Goal: Task Accomplishment & Management: Manage account settings

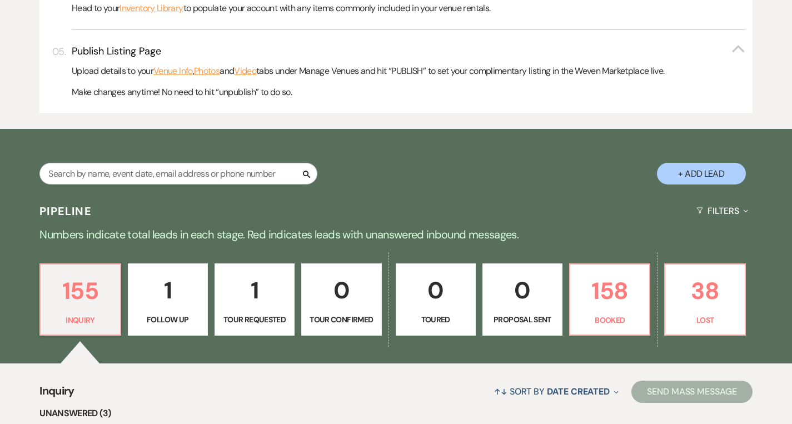
scroll to position [490, 0]
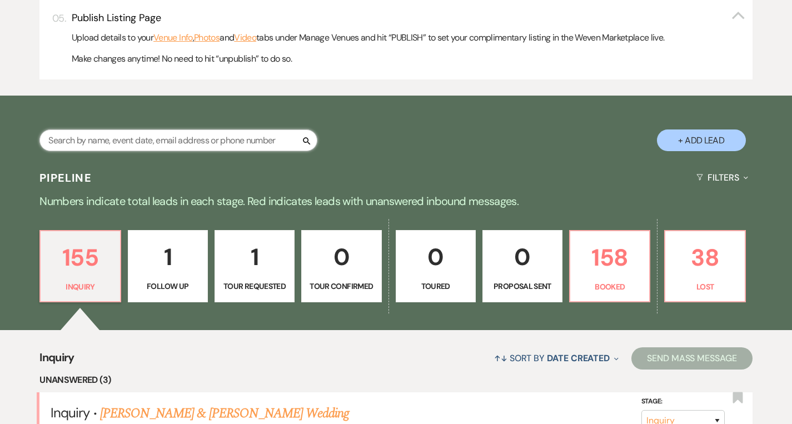
click at [168, 139] on input "text" at bounding box center [178, 140] width 278 height 22
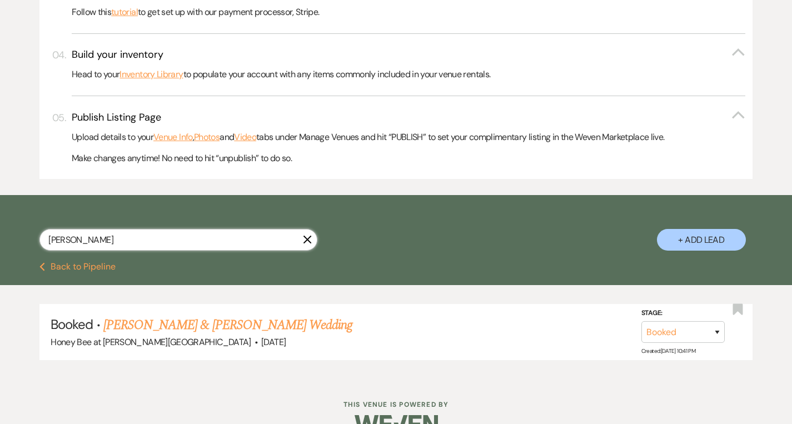
scroll to position [419, 0]
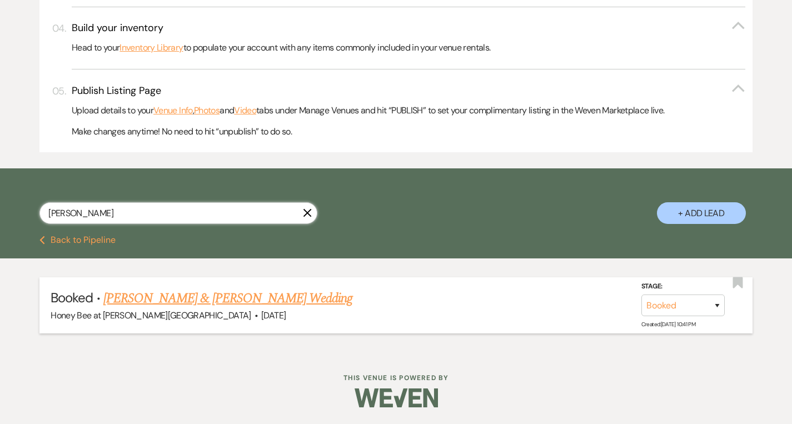
type input "[PERSON_NAME]"
click at [211, 300] on link "[PERSON_NAME] & [PERSON_NAME] Wedding" at bounding box center [227, 298] width 249 height 20
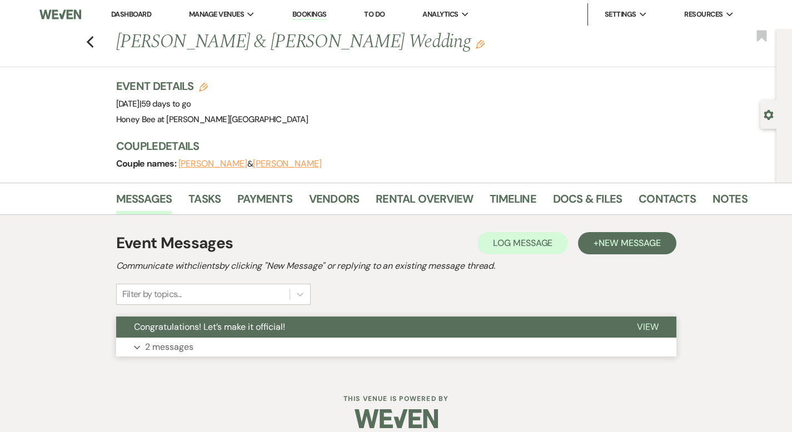
click at [145, 350] on p "2 messages" at bounding box center [169, 347] width 48 height 14
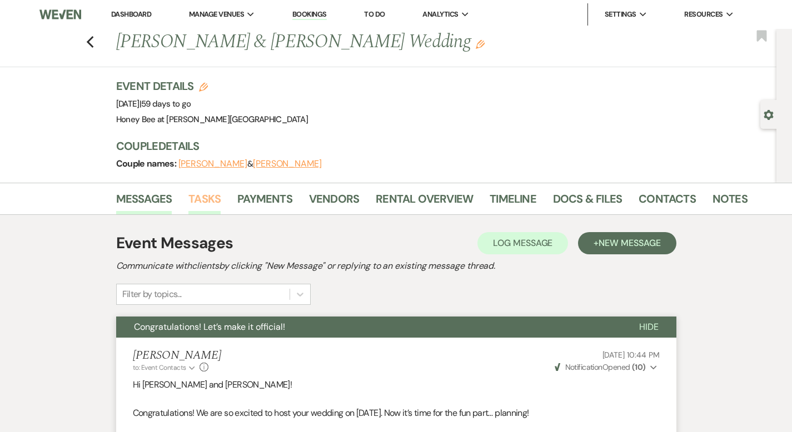
click at [188, 204] on link "Tasks" at bounding box center [204, 202] width 32 height 24
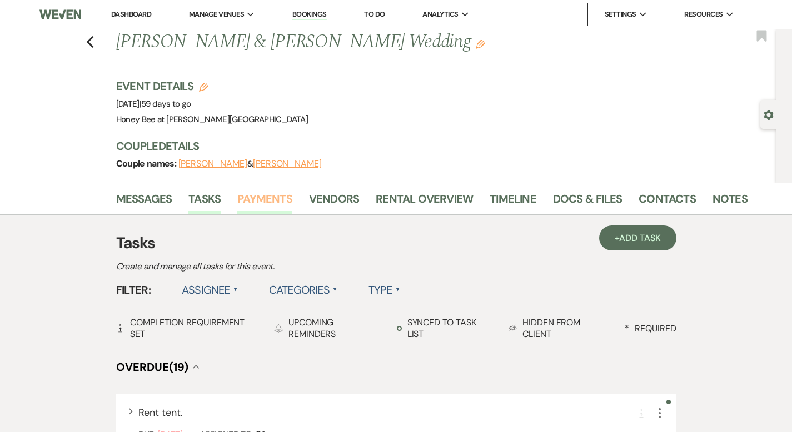
click at [237, 205] on link "Payments" at bounding box center [264, 202] width 55 height 24
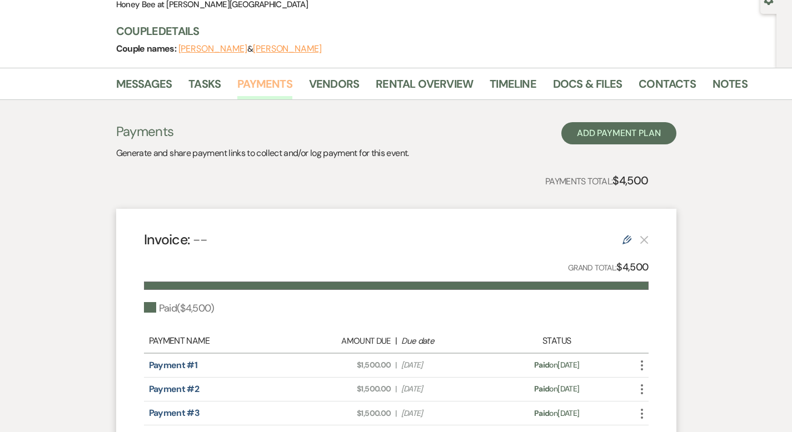
scroll to position [112, 0]
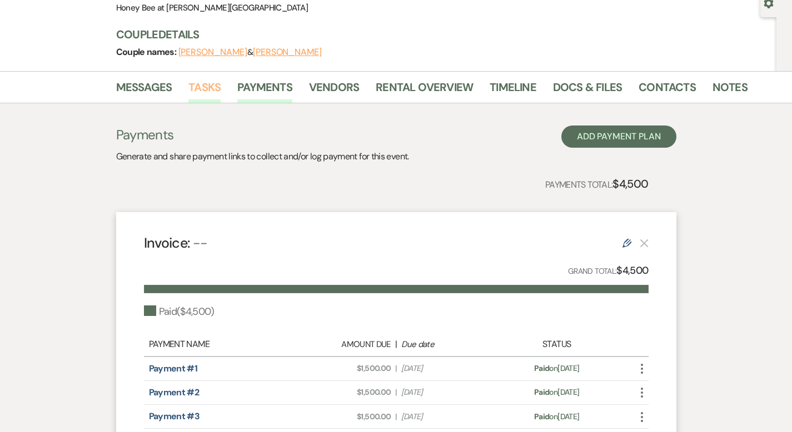
click at [188, 97] on link "Tasks" at bounding box center [204, 90] width 32 height 24
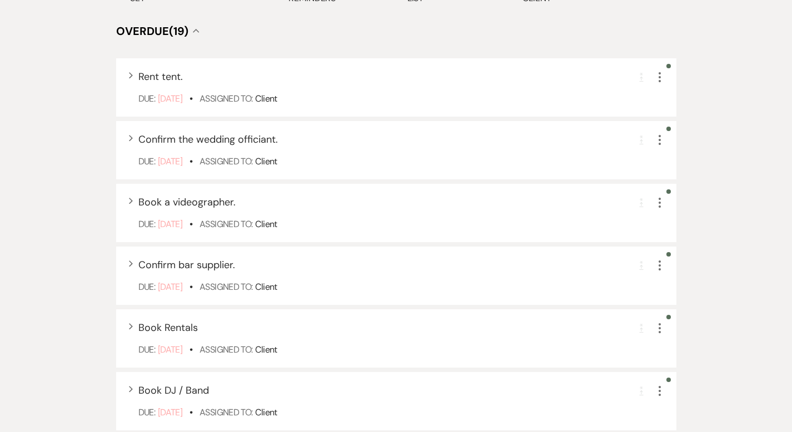
scroll to position [340, 0]
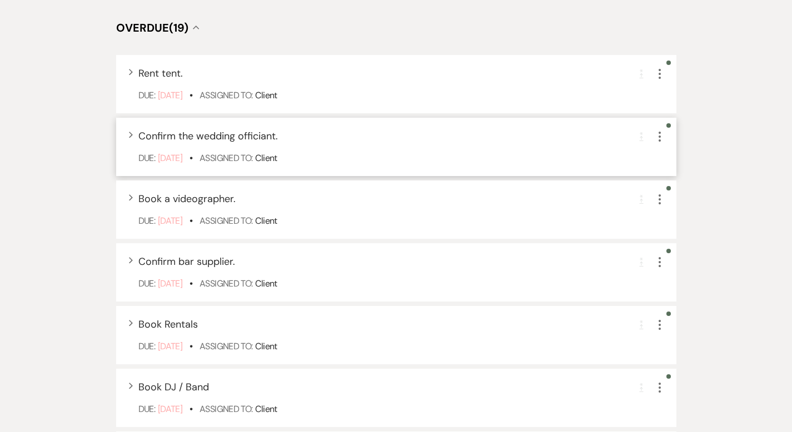
click at [278, 134] on div "Expand Confirm the wedding officiant. Completion Requirement More Due: Jan 10 2…" at bounding box center [396, 147] width 560 height 58
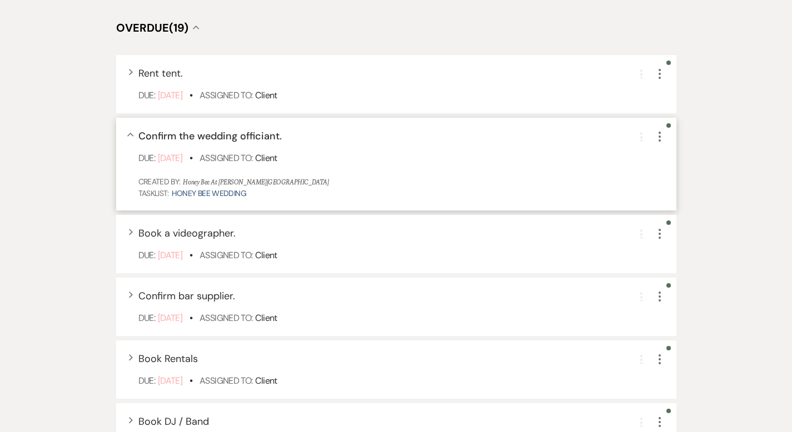
click at [278, 134] on div "Collapse Confirm the wedding officiant. Completion Requirement More Due: Jan 10…" at bounding box center [396, 164] width 560 height 93
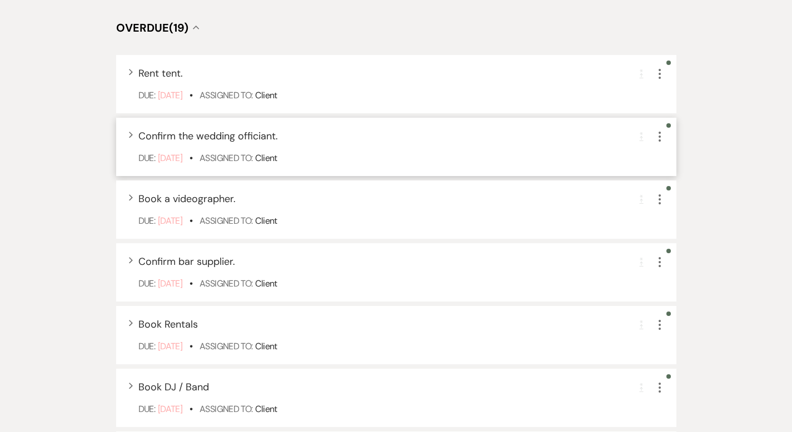
click at [278, 134] on div "Expand Confirm the wedding officiant. Completion Requirement More Due: Jan 10 2…" at bounding box center [396, 147] width 560 height 58
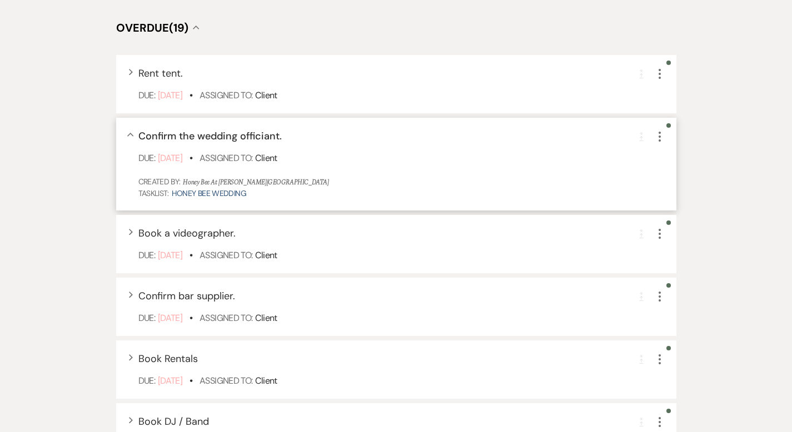
click at [278, 134] on div "Collapse Confirm the wedding officiant. Completion Requirement More Due: Jan 10…" at bounding box center [396, 164] width 560 height 93
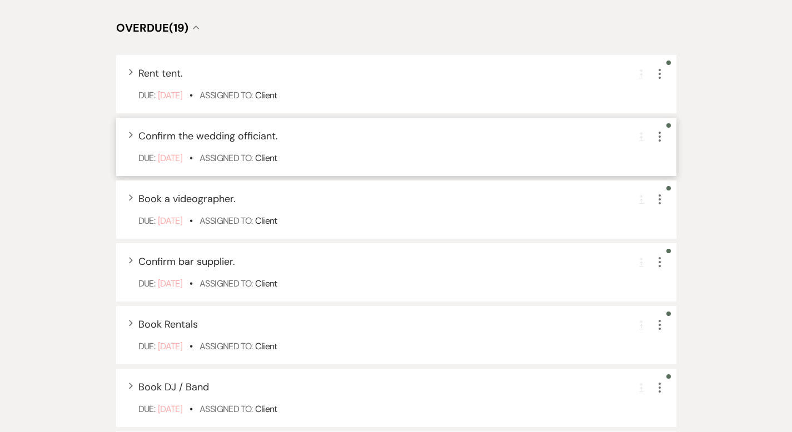
click at [666, 130] on icon "More" at bounding box center [659, 136] width 13 height 13
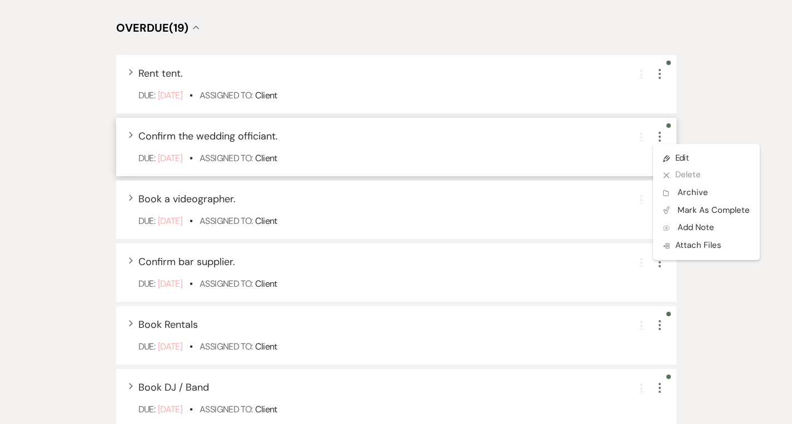
click at [666, 130] on icon "More" at bounding box center [659, 136] width 13 height 13
click at [341, 129] on div "Expand Confirm the wedding officiant. Completion Requirement More Pencil Edit X…" at bounding box center [401, 136] width 527 height 15
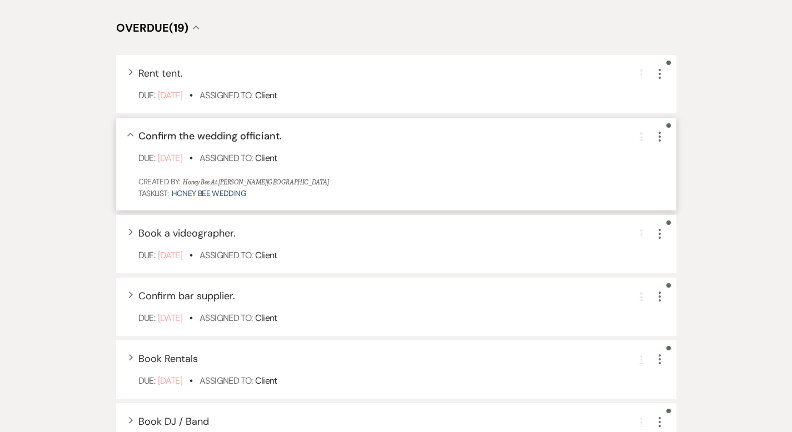
click at [138, 129] on span "Confirm the wedding officiant." at bounding box center [209, 135] width 143 height 13
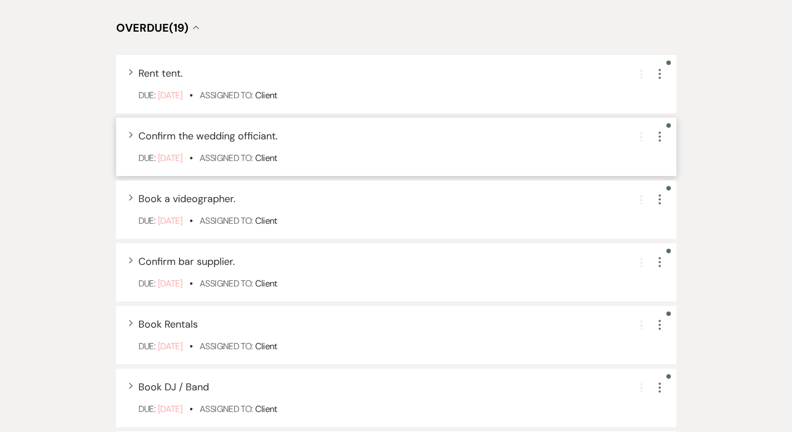
click at [138, 129] on span "Confirm the wedding officiant." at bounding box center [208, 135] width 140 height 13
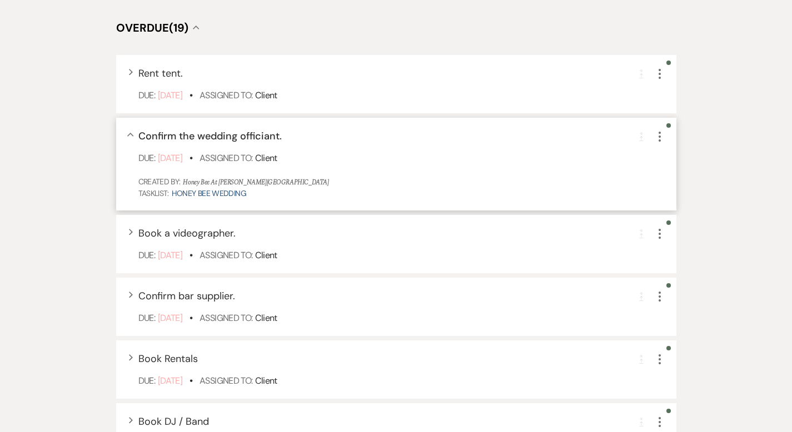
click at [138, 129] on span "Confirm the wedding officiant." at bounding box center [209, 135] width 143 height 13
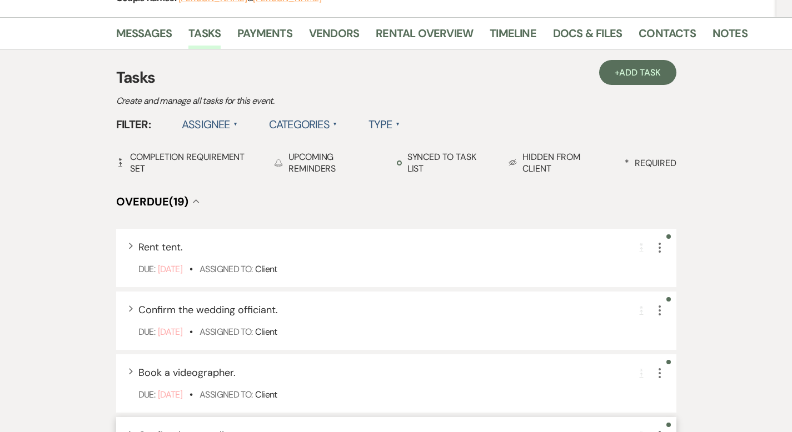
scroll to position [0, 0]
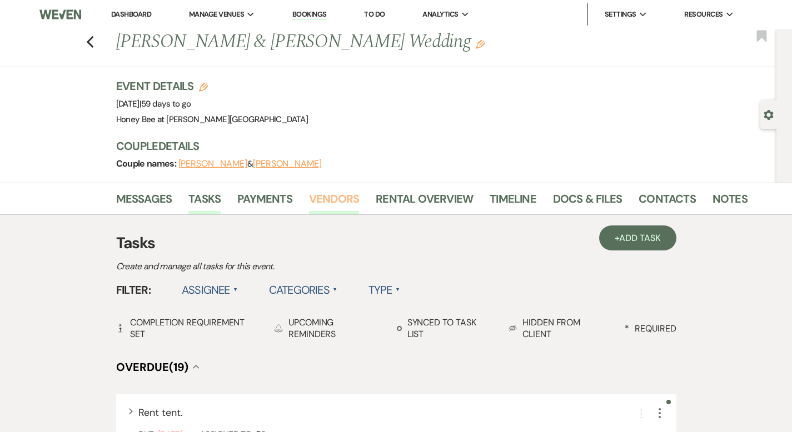
click at [310, 198] on link "Vendors" at bounding box center [334, 202] width 50 height 24
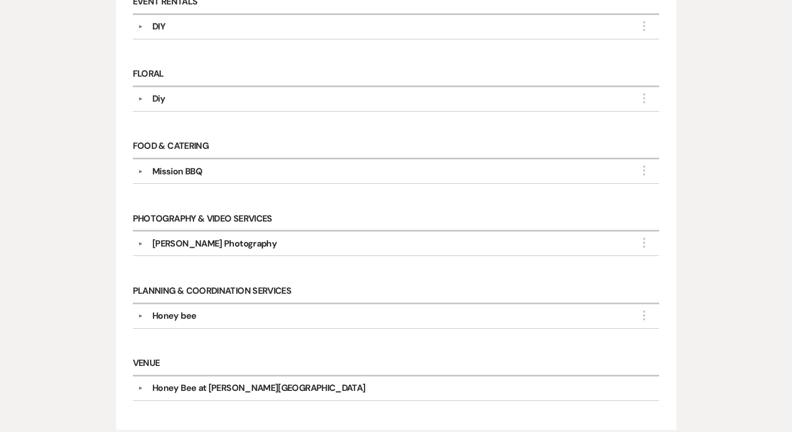
scroll to position [288, 0]
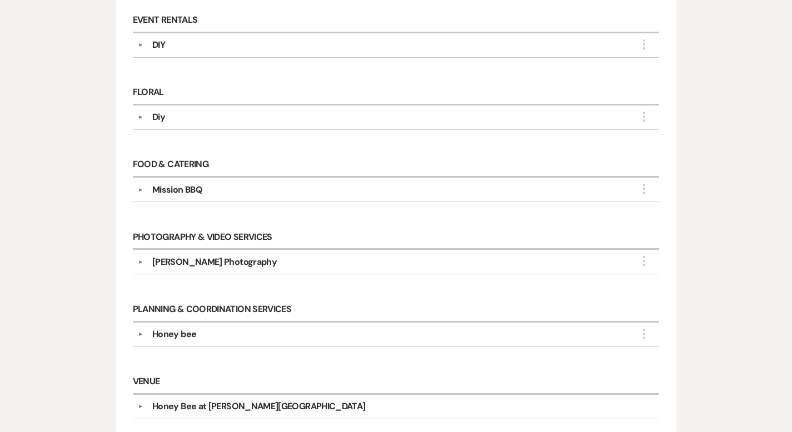
click at [134, 193] on button "▼" at bounding box center [140, 190] width 13 height 6
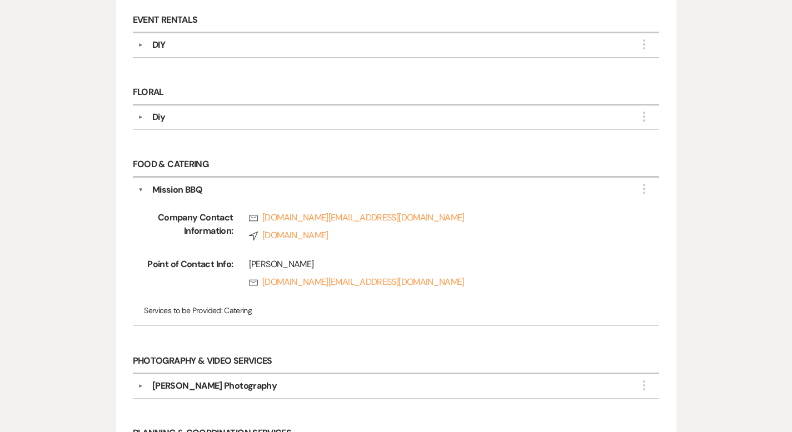
click at [138, 196] on button "▼" at bounding box center [141, 189] width 6 height 13
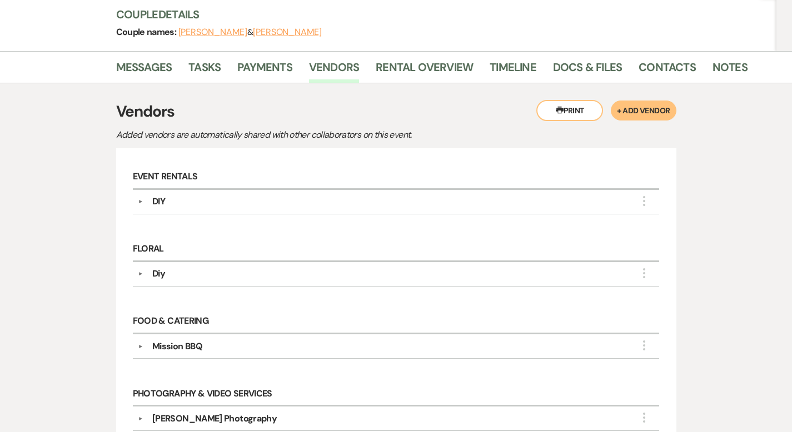
scroll to position [0, 0]
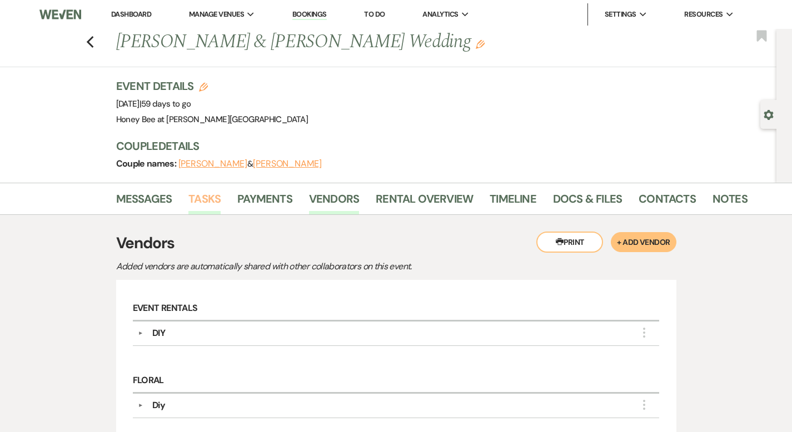
click at [188, 202] on link "Tasks" at bounding box center [204, 202] width 32 height 24
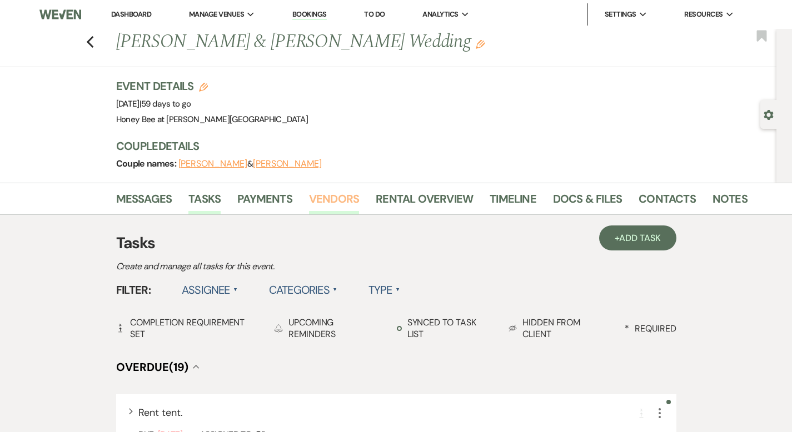
click at [309, 191] on link "Vendors" at bounding box center [334, 202] width 50 height 24
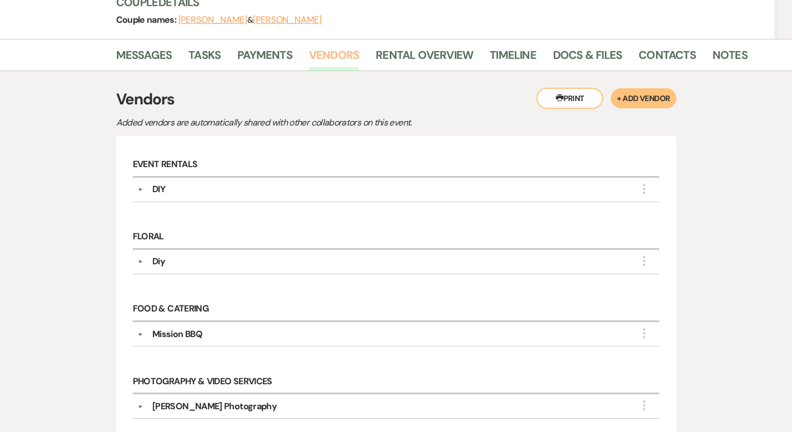
scroll to position [160, 0]
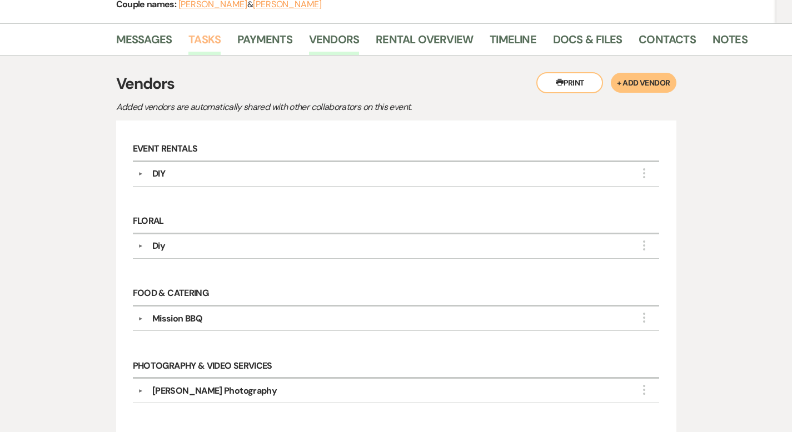
click at [188, 40] on link "Tasks" at bounding box center [204, 43] width 32 height 24
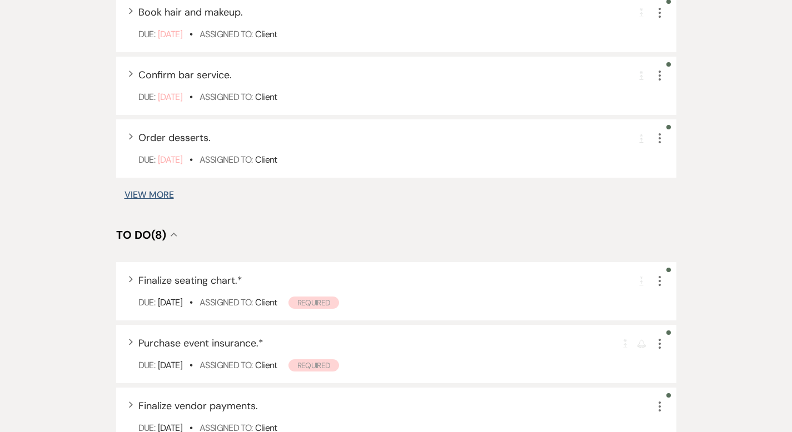
scroll to position [841, 0]
click at [124, 190] on button "View More" at bounding box center [148, 194] width 49 height 9
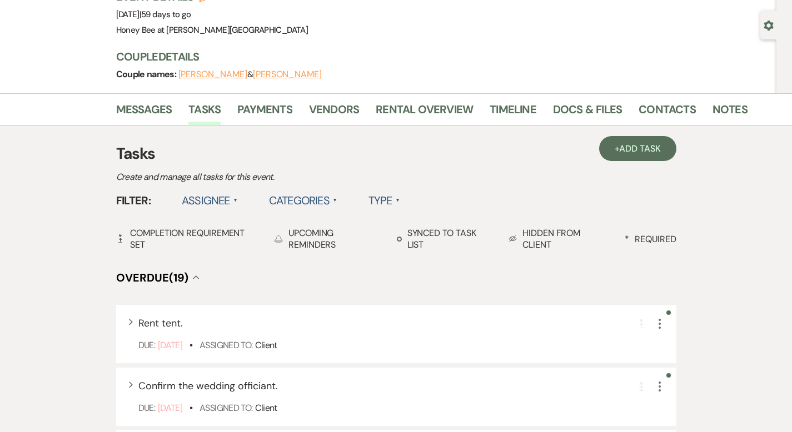
scroll to position [0, 0]
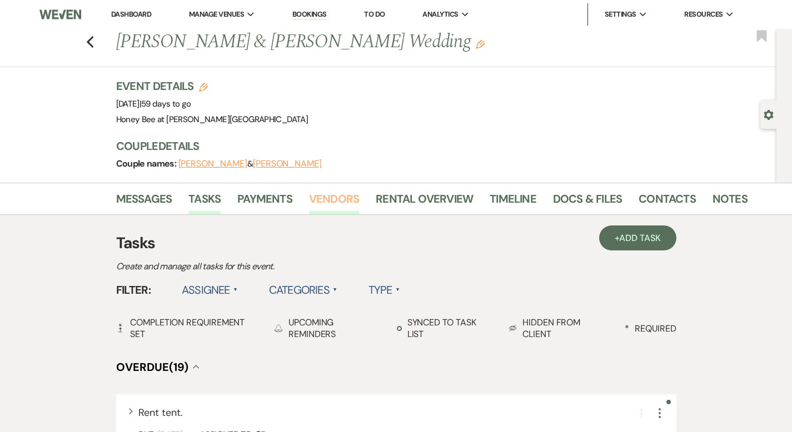
click at [309, 193] on link "Vendors" at bounding box center [334, 202] width 50 height 24
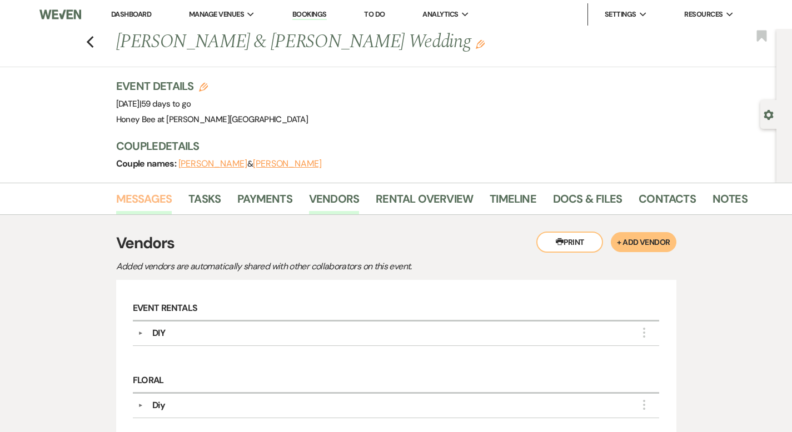
click at [116, 203] on link "Messages" at bounding box center [144, 202] width 56 height 24
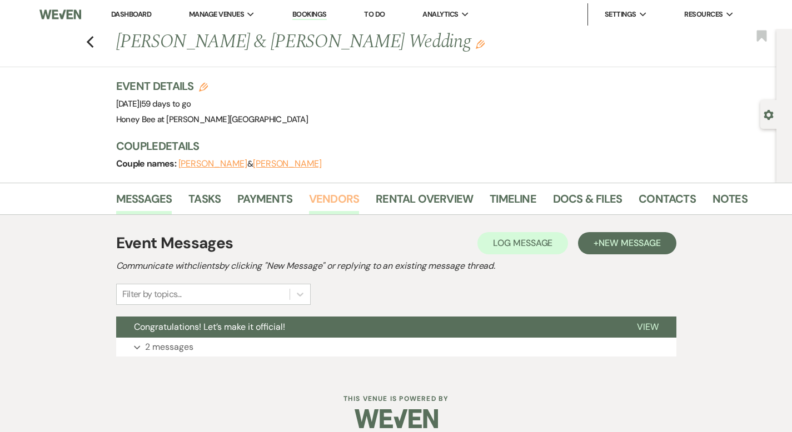
click at [309, 203] on link "Vendors" at bounding box center [334, 202] width 50 height 24
